Goal: Task Accomplishment & Management: Manage account settings

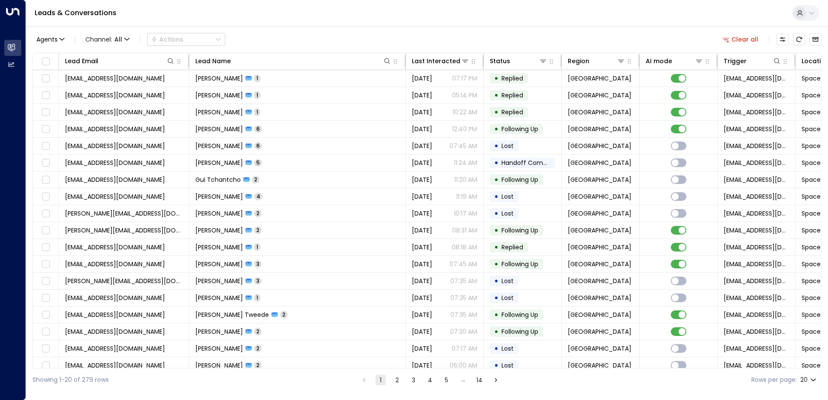
click at [800, 13] on icon at bounding box center [799, 11] width 3 height 3
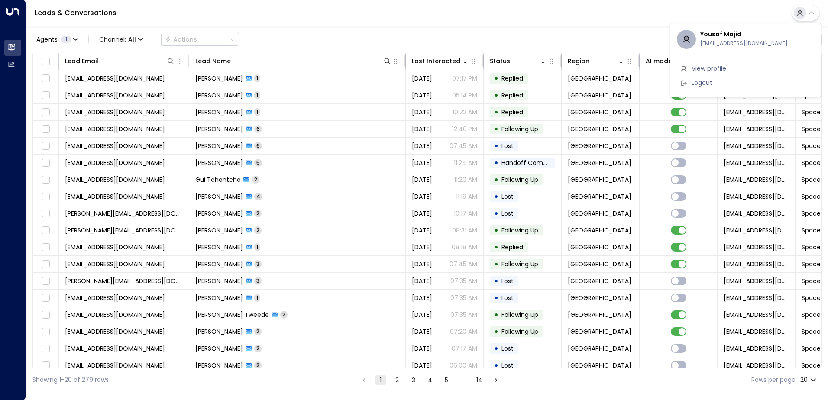
click at [710, 68] on span "View profile" at bounding box center [709, 68] width 35 height 9
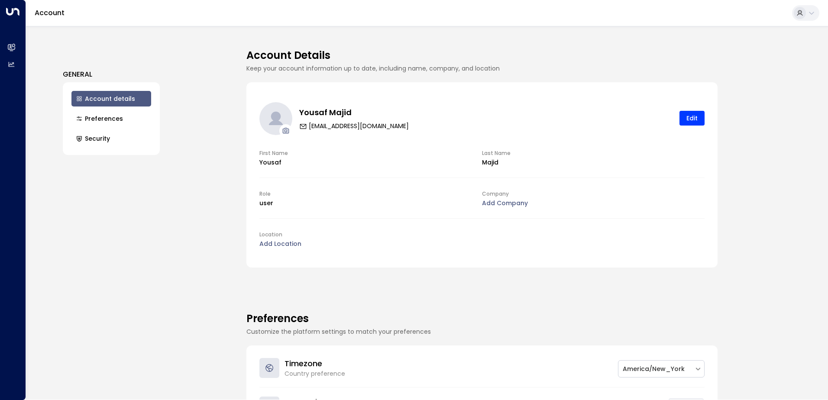
click at [814, 14] on icon at bounding box center [811, 13] width 7 height 7
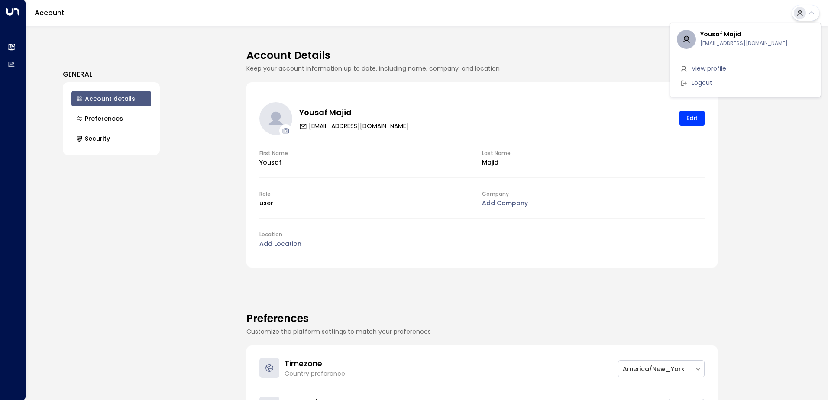
click at [814, 14] on div at bounding box center [414, 200] width 828 height 400
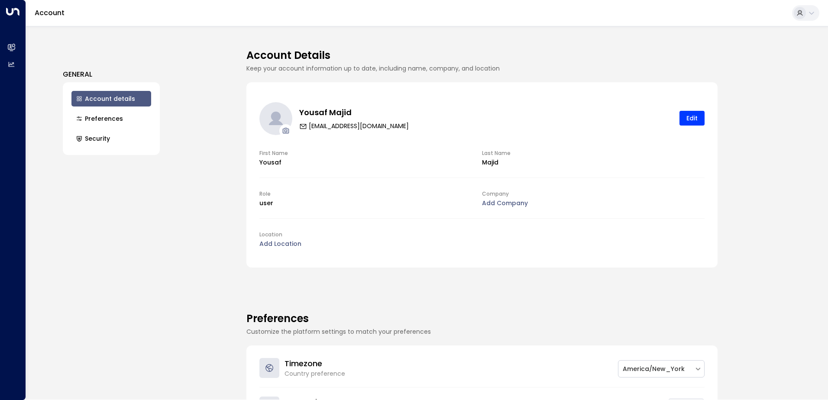
click at [101, 101] on button "Account details" at bounding box center [111, 99] width 80 height 16
click at [61, 6] on div "Account" at bounding box center [427, 13] width 802 height 26
click at [801, 13] on icon at bounding box center [799, 11] width 3 height 3
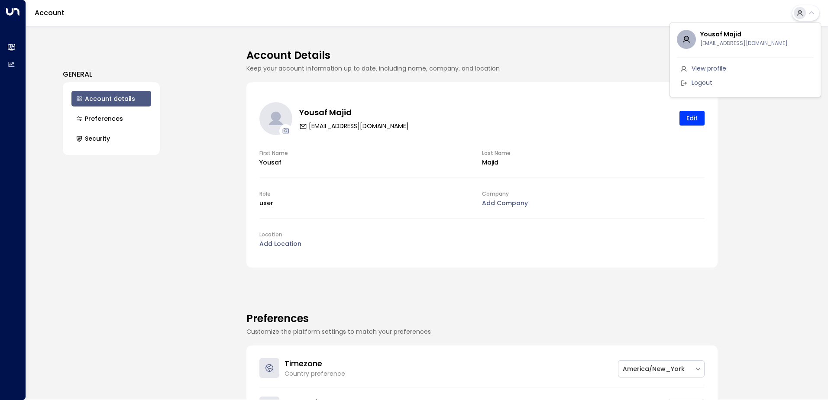
click at [708, 67] on span "View profile" at bounding box center [709, 68] width 35 height 9
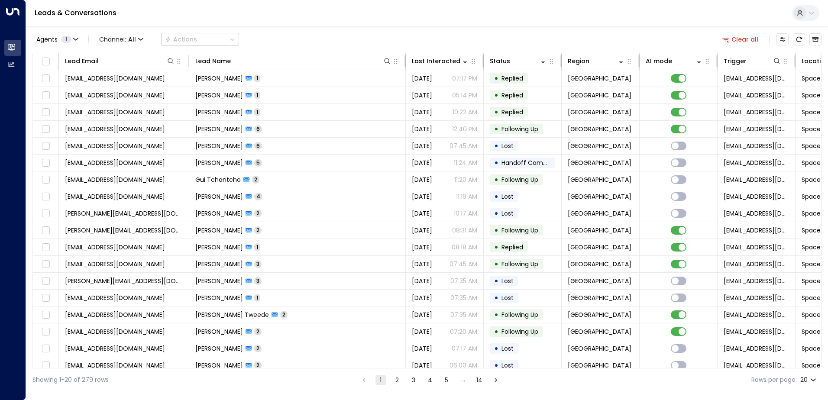
click at [364, 382] on li "pagination navigation" at bounding box center [364, 380] width 11 height 11
